Goal: Go to known website: Go to known website

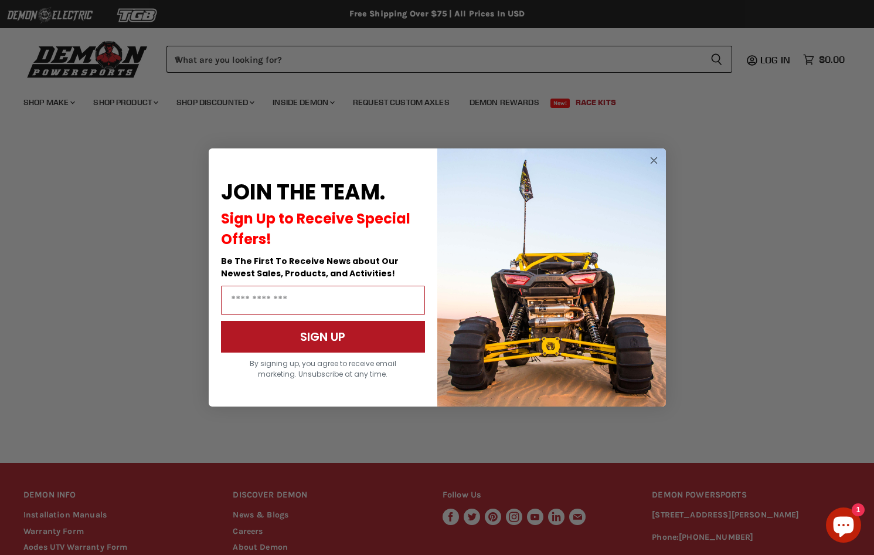
scroll to position [148, 0]
